Goal: Obtain resource: Download file/media

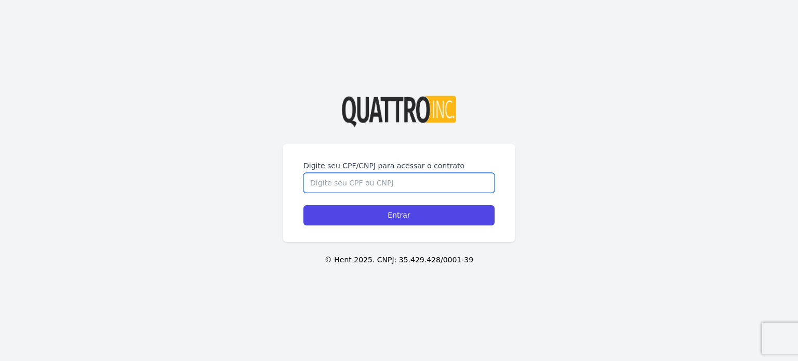
click at [341, 187] on input "Digite seu CPF/CNPJ para acessar o contrato" at bounding box center [398, 183] width 191 height 20
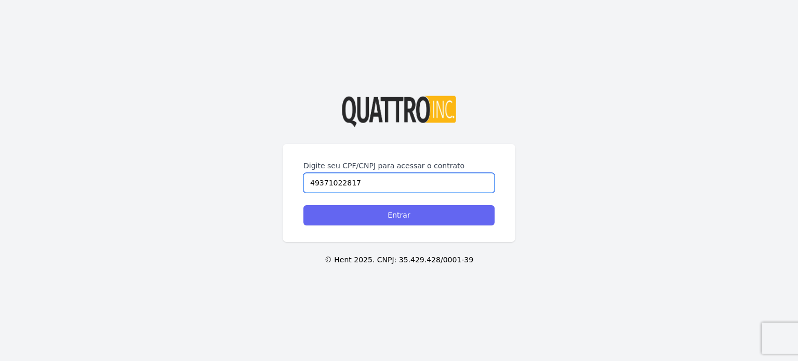
type input "49371022817"
click at [361, 216] on input "Entrar" at bounding box center [398, 215] width 191 height 20
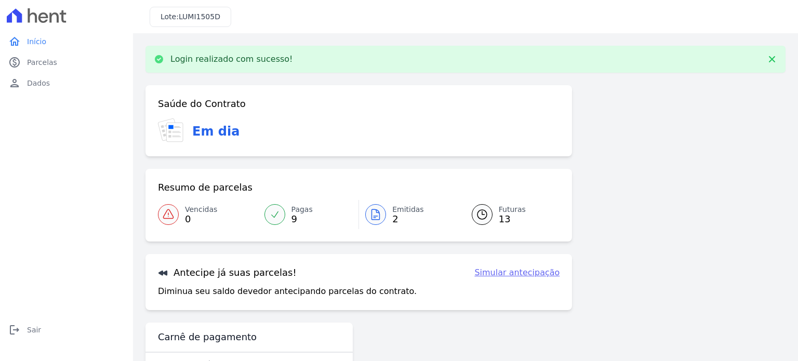
click at [380, 214] on div at bounding box center [375, 214] width 21 height 21
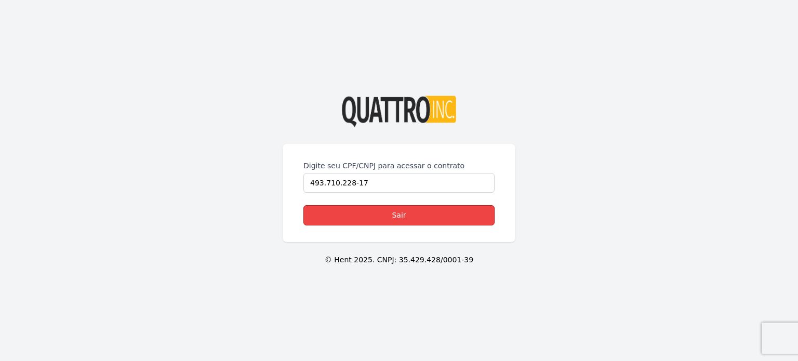
click at [396, 218] on link "Sair" at bounding box center [398, 215] width 191 height 20
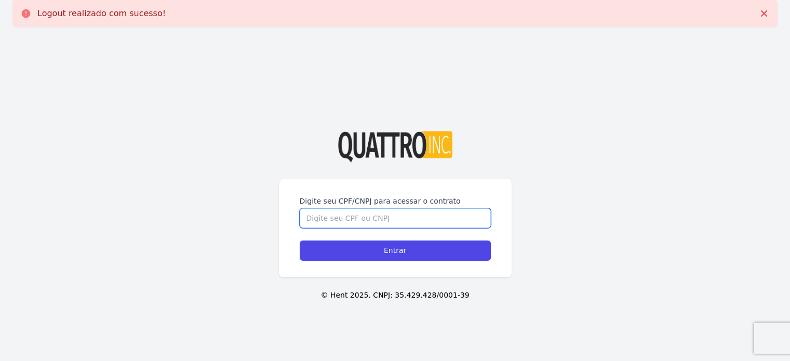
click at [398, 212] on input "Digite seu CPF/CNPJ para acessar o contrato" at bounding box center [395, 218] width 191 height 20
type input "49371022817"
click at [300, 240] on input "Entrar" at bounding box center [395, 250] width 191 height 20
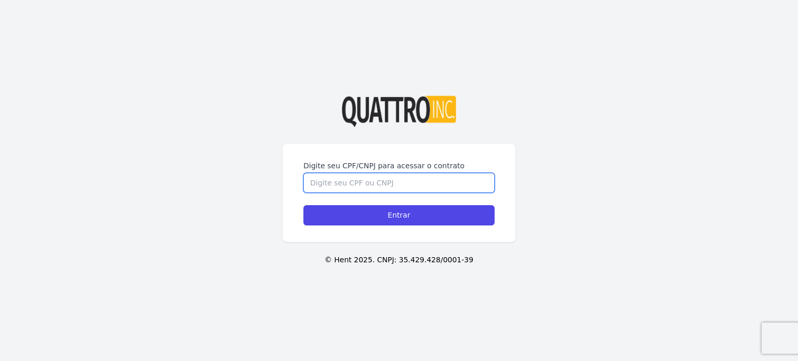
click at [328, 186] on input "Digite seu CPF/CNPJ para acessar o contrato" at bounding box center [398, 183] width 191 height 20
type input "49371022817"
click at [303, 205] on input "Entrar" at bounding box center [398, 215] width 191 height 20
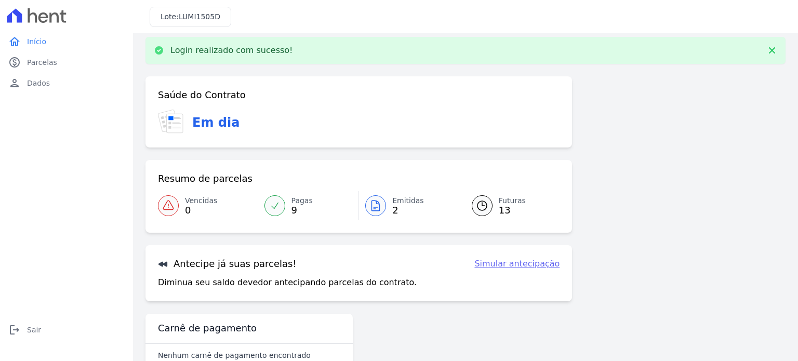
scroll to position [35, 0]
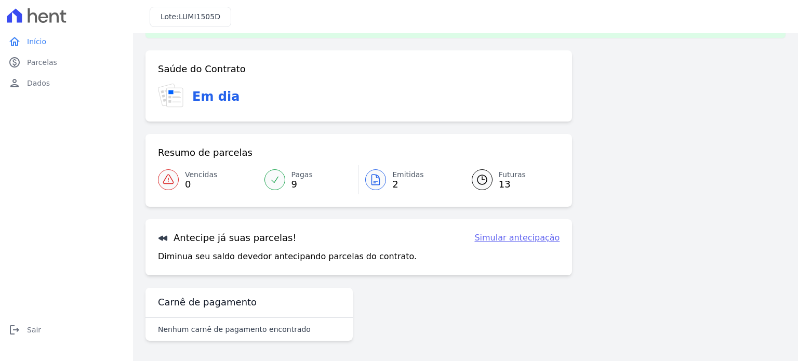
click at [376, 184] on icon at bounding box center [375, 179] width 12 height 12
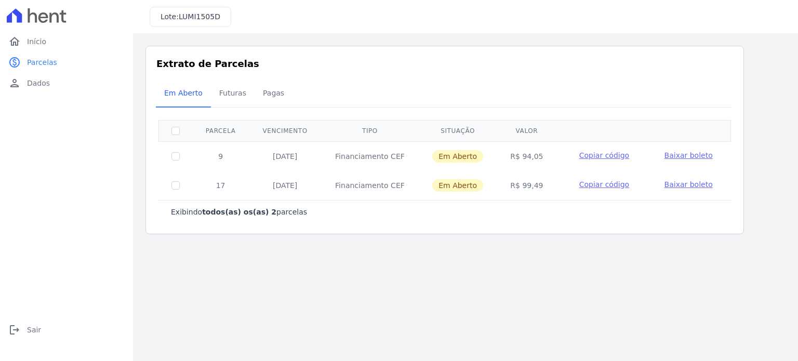
click at [673, 184] on span "Baixar boleto" at bounding box center [688, 184] width 48 height 8
